Goal: Find specific page/section: Find specific page/section

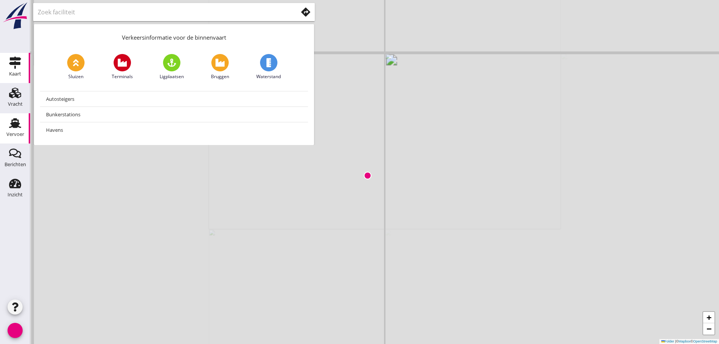
click at [6, 121] on div "Transport" at bounding box center [15, 123] width 18 height 12
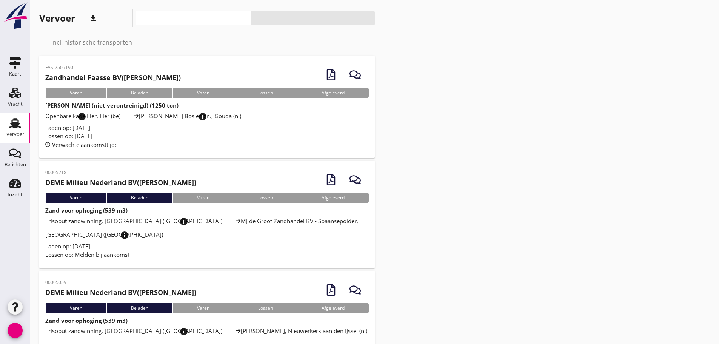
click at [198, 115] on font "info_overzicht" at bounding box center [248, 116] width 100 height 9
